Goal: Task Accomplishment & Management: Use online tool/utility

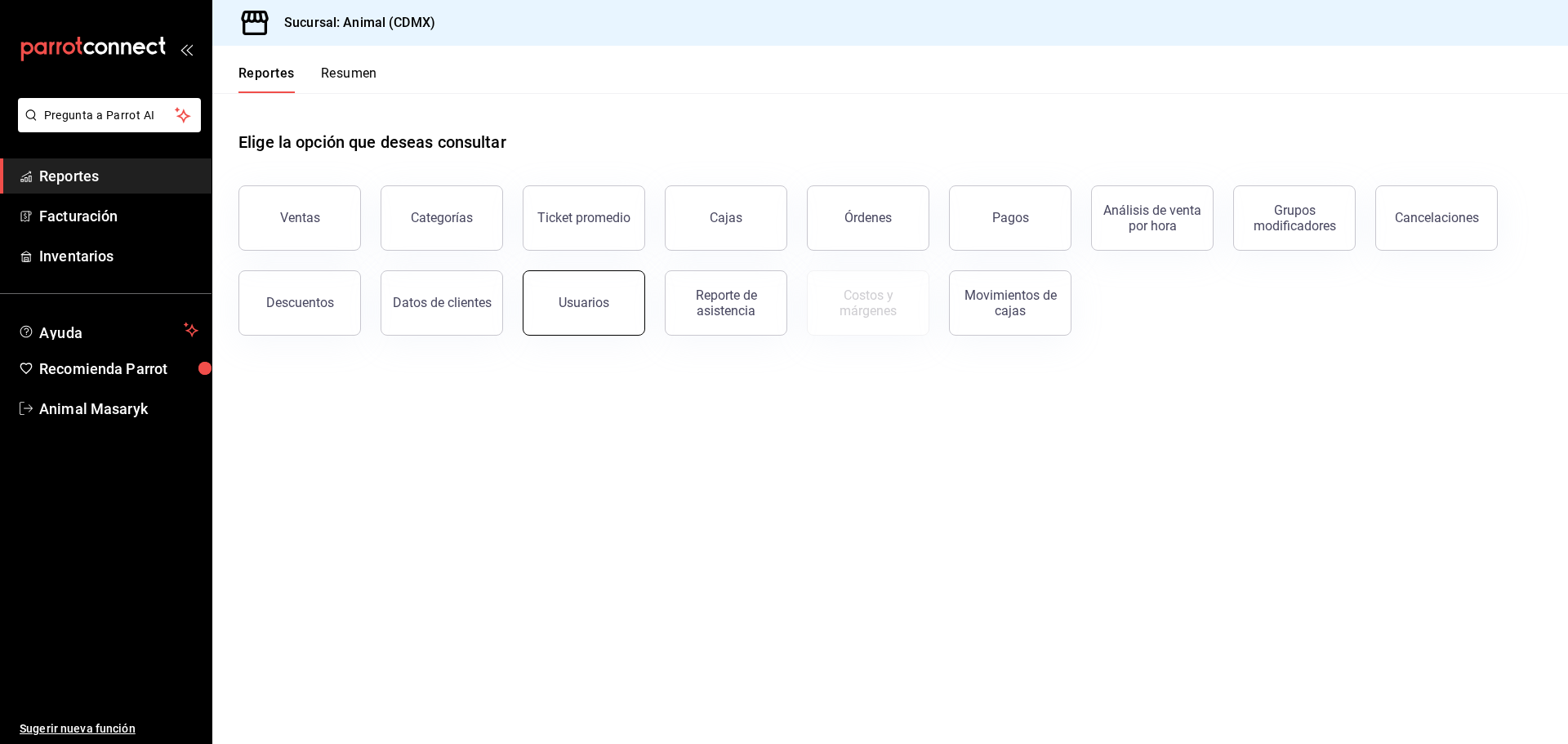
click at [603, 300] on div "Usuarios" at bounding box center [584, 303] width 51 height 16
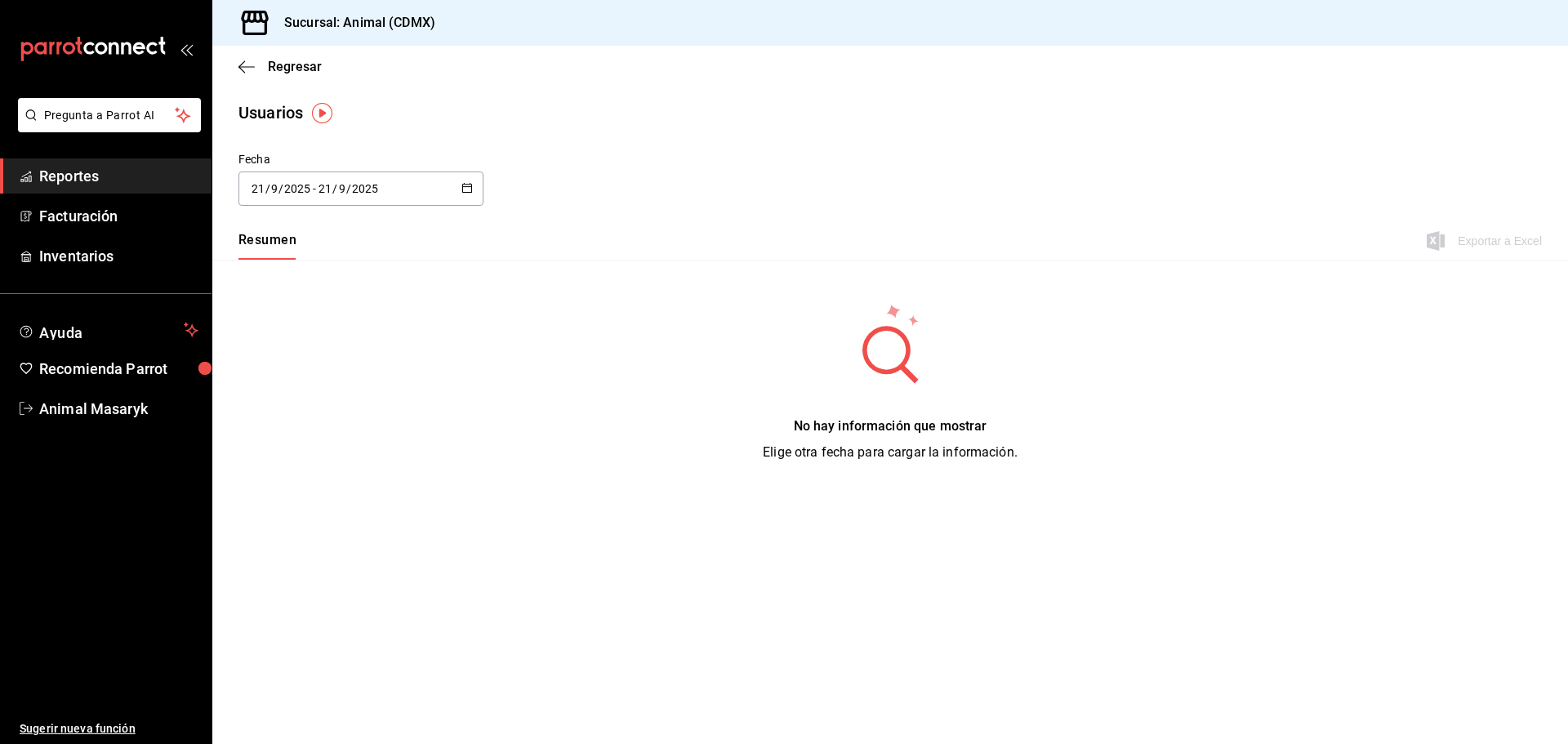
click at [471, 190] on icon "button" at bounding box center [466, 188] width 11 height 11
click at [287, 431] on li "Rango de fechas" at bounding box center [315, 424] width 155 height 37
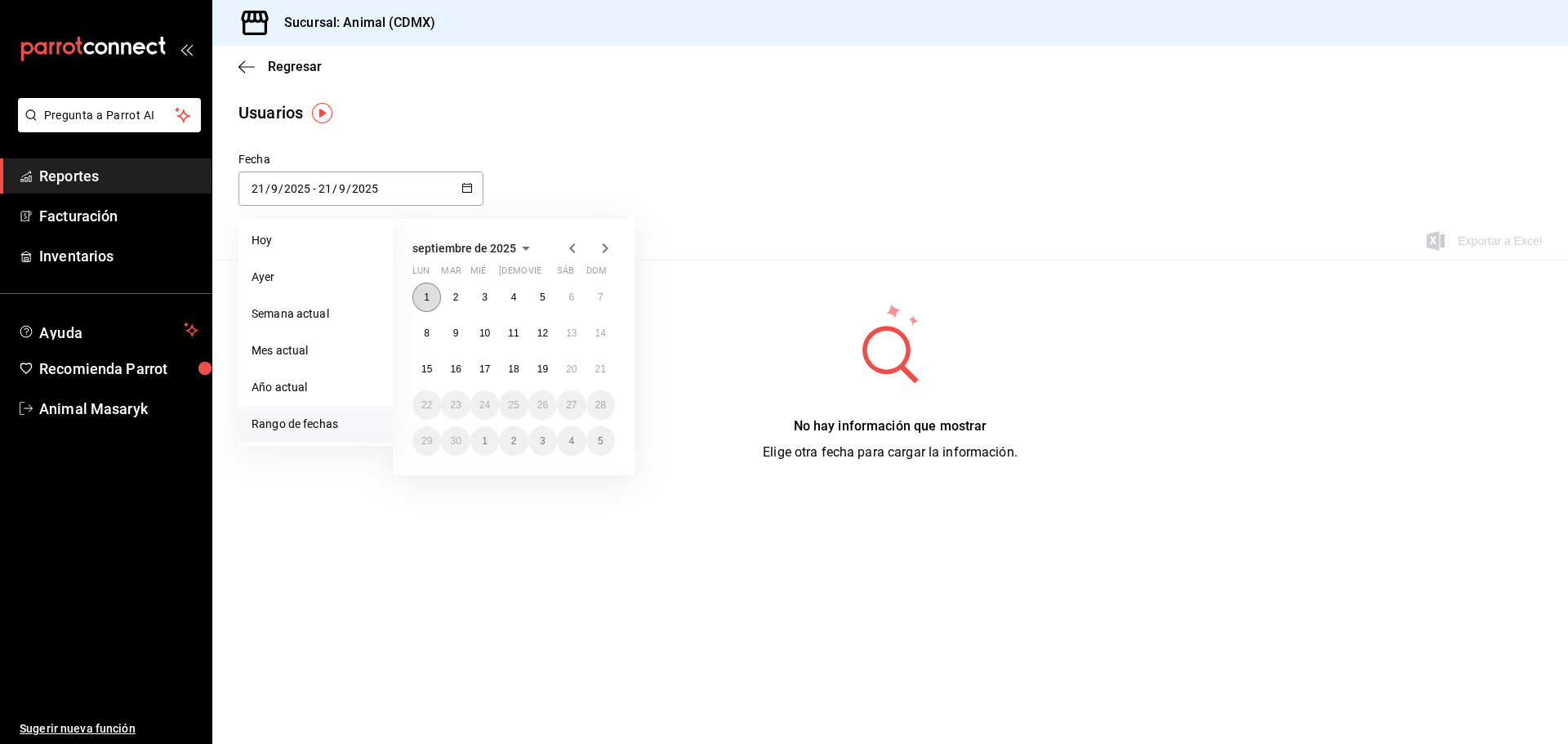
click at [423, 297] on button "1" at bounding box center [426, 298] width 29 height 30
click at [595, 371] on abbr "21" at bounding box center [601, 369] width 10 height 11
type input "[DATE]"
type input "1"
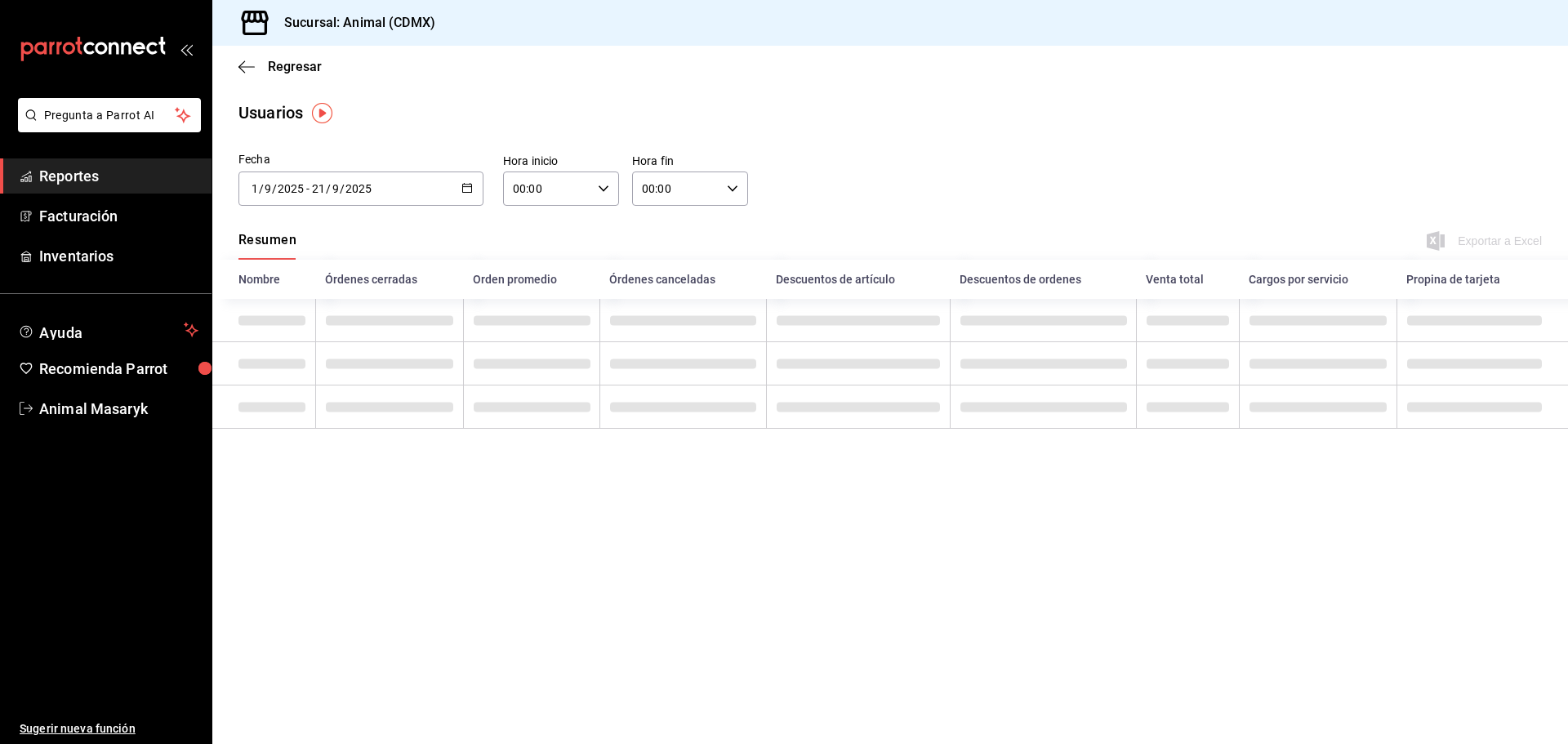
click at [602, 189] on \(Stroke\) "button" at bounding box center [603, 188] width 10 height 6
click at [528, 260] on span "05" at bounding box center [532, 263] width 31 height 13
type input "05:00"
click at [777, 231] on div at bounding box center [784, 372] width 1568 height 744
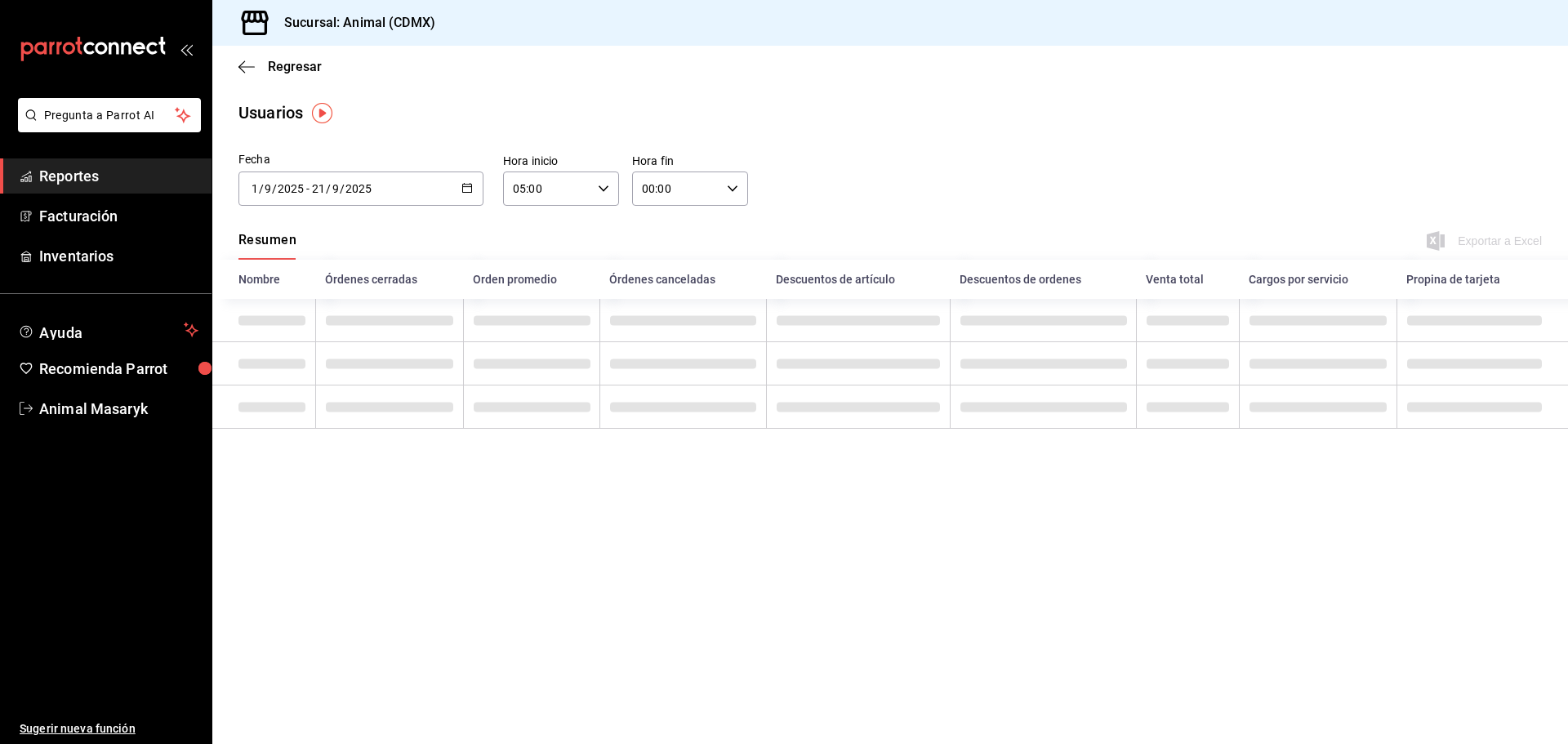
click at [1019, 200] on div "Fecha [DATE] [DATE] - [DATE] [DATE] [DATE] lun mar mié jue vie sáb dom 1 2 3 4 …" at bounding box center [890, 188] width 1356 height 74
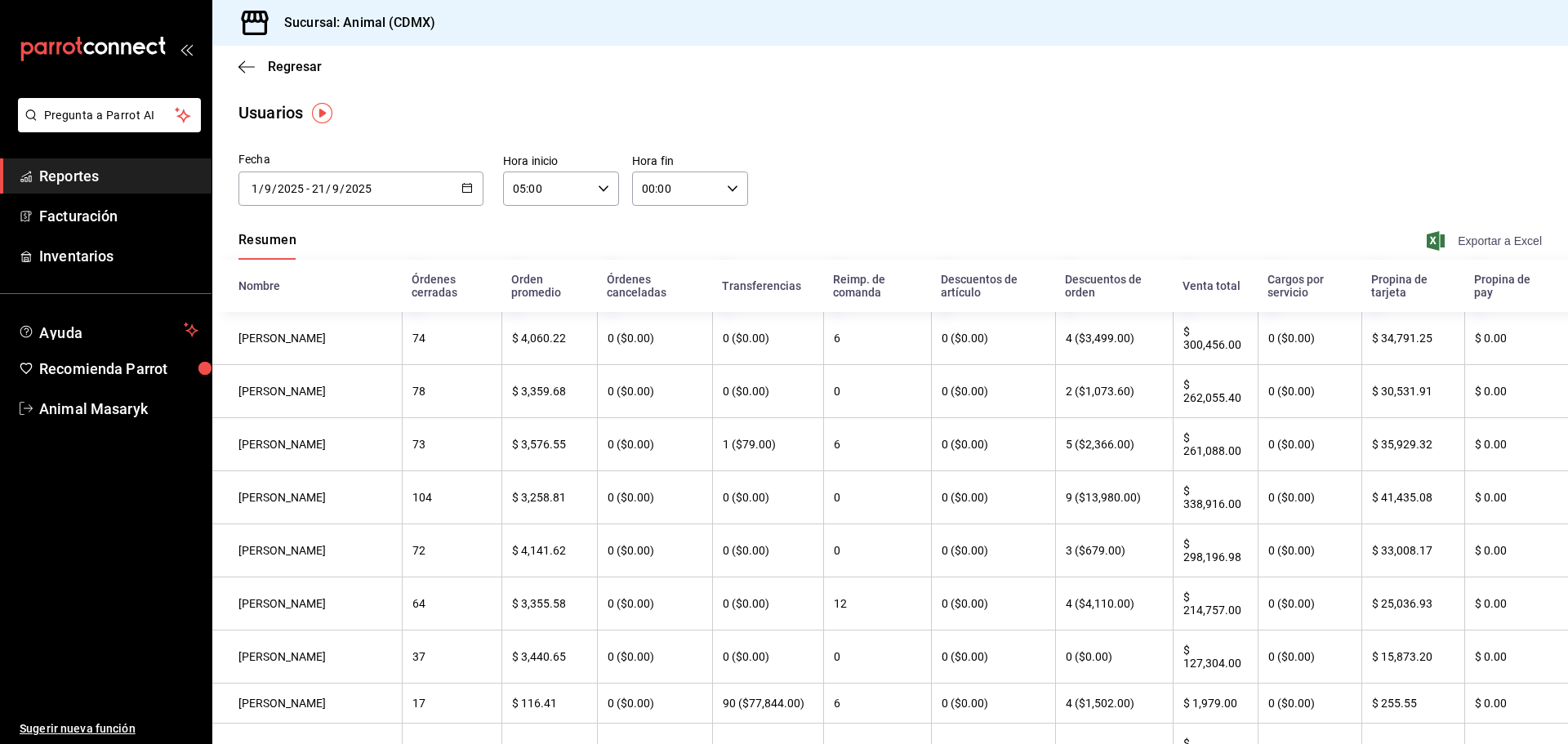
click at [1503, 234] on span "Exportar a Excel" at bounding box center [1486, 241] width 112 height 19
